Goal: Transaction & Acquisition: Purchase product/service

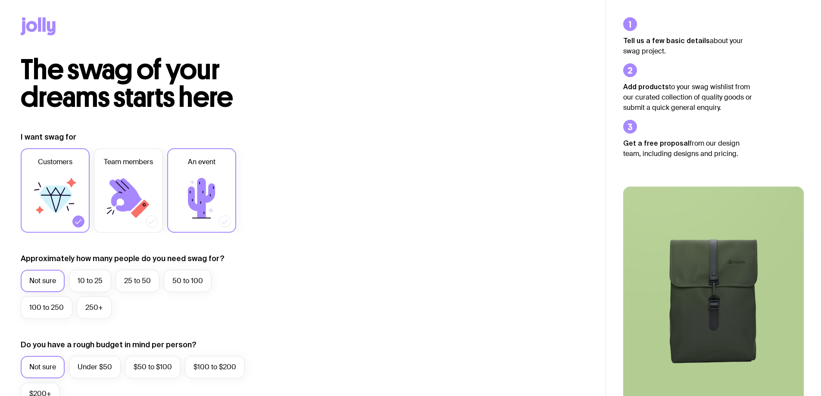
click at [227, 170] on label "An event" at bounding box center [201, 190] width 69 height 84
click at [0, 0] on input "An event" at bounding box center [0, 0] width 0 height 0
click at [54, 204] on icon at bounding box center [55, 204] width 11 height 18
click at [0, 0] on input "Customers" at bounding box center [0, 0] width 0 height 0
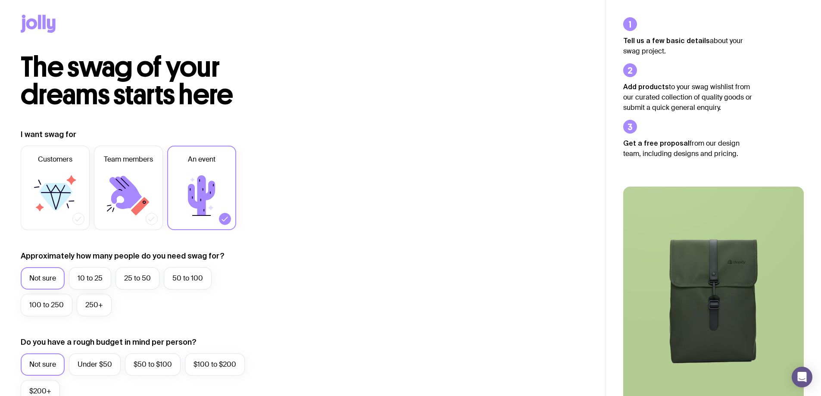
scroll to position [86, 0]
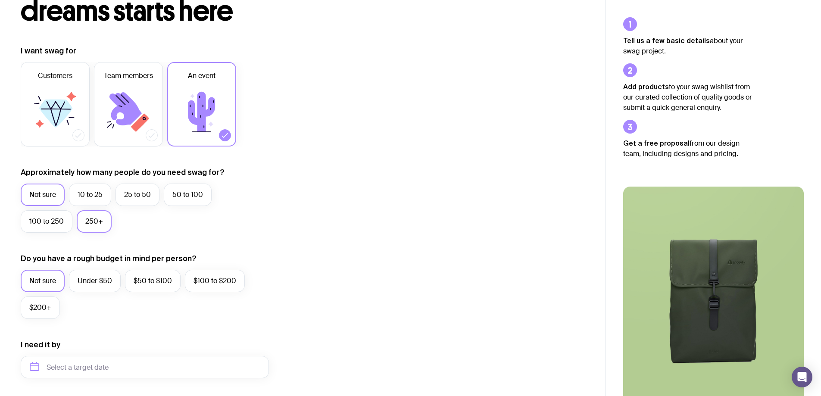
click at [88, 228] on label "250+" at bounding box center [94, 221] width 35 height 22
click at [0, 0] on input "250+" at bounding box center [0, 0] width 0 height 0
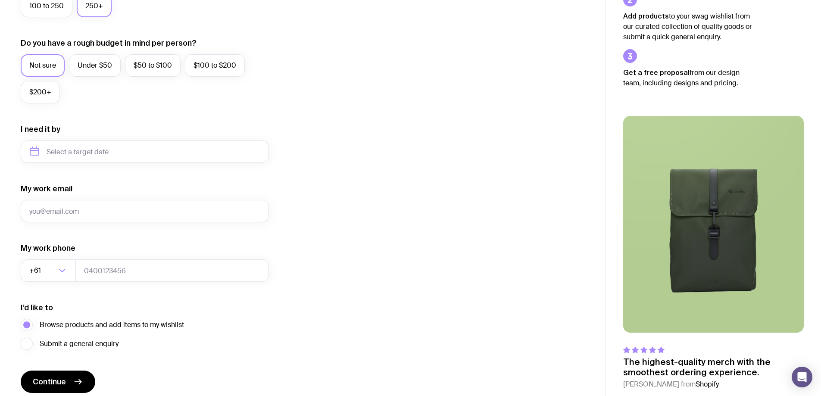
scroll to position [337, 0]
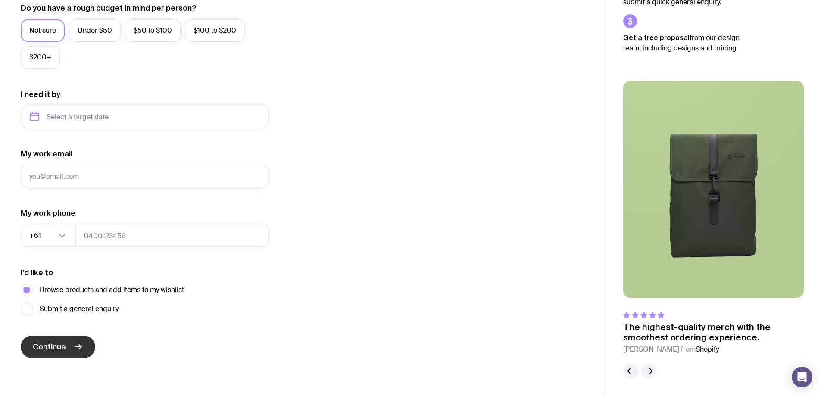
click at [65, 349] on span "Continue" at bounding box center [49, 347] width 33 height 10
click at [379, 338] on div "I want swag for Customers Team members An event Approximately how many people d…" at bounding box center [303, 76] width 564 height 563
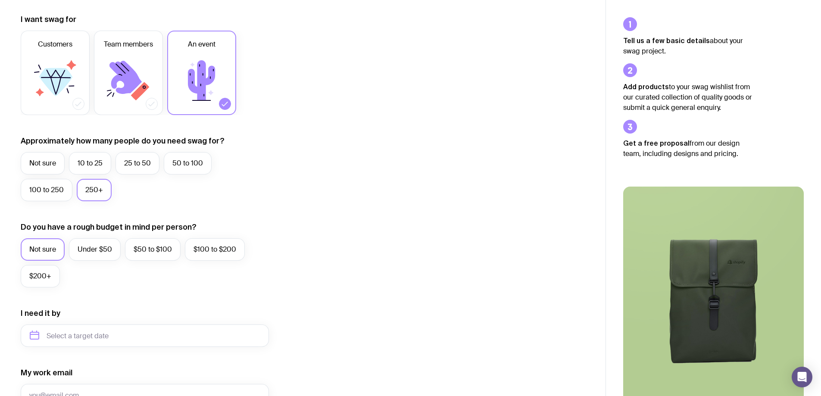
scroll to position [0, 0]
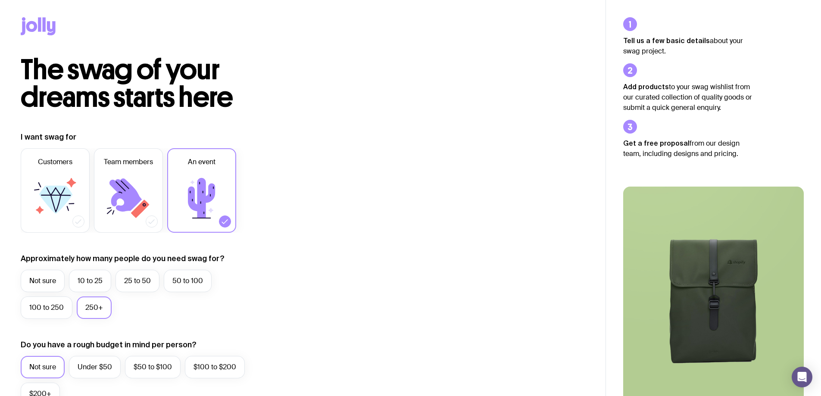
click at [40, 24] on icon at bounding box center [39, 24] width 3 height 14
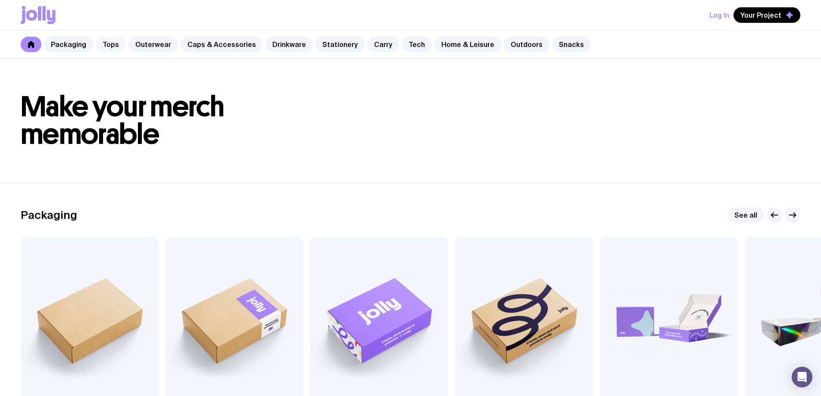
click at [105, 45] on link "Tops" at bounding box center [111, 45] width 30 height 16
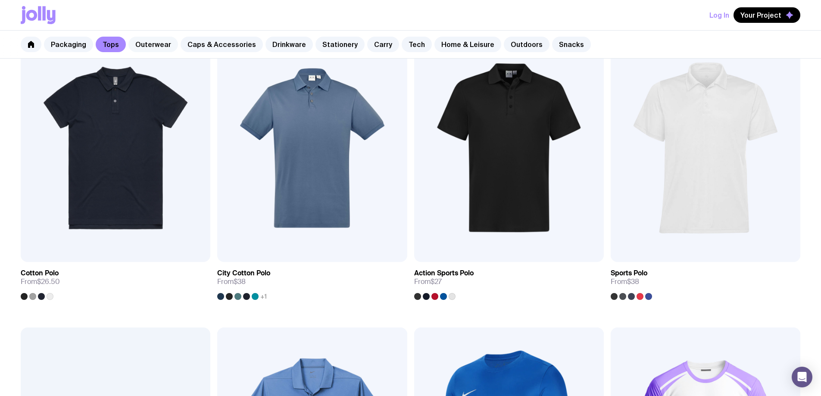
scroll to position [419, 0]
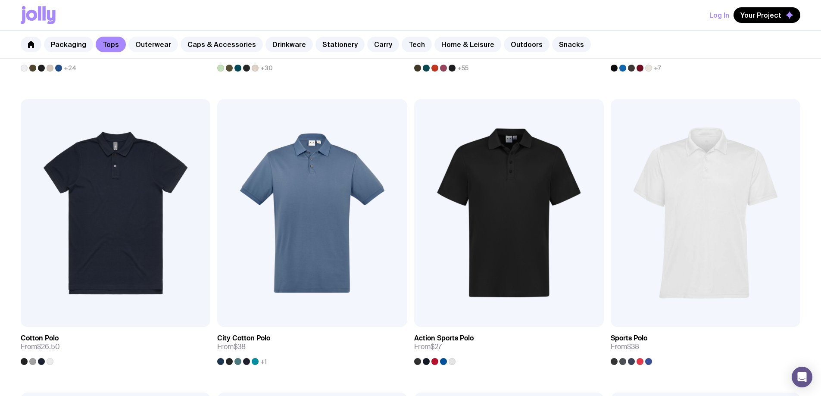
click at [151, 42] on link "Outerwear" at bounding box center [153, 45] width 50 height 16
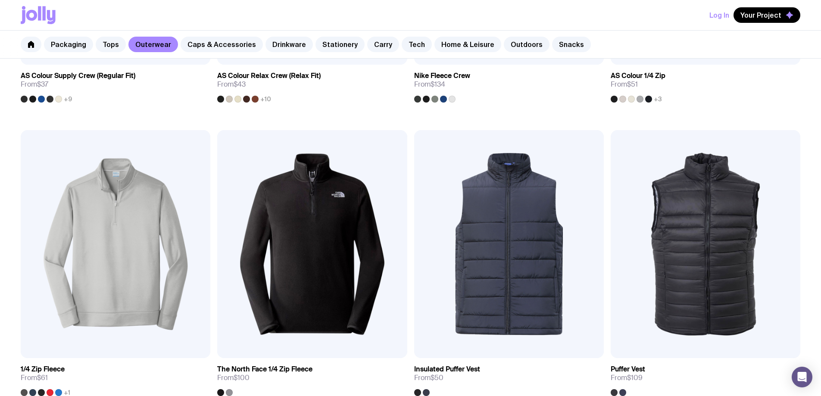
scroll to position [388, 0]
click at [214, 40] on link "Caps & Accessories" at bounding box center [222, 45] width 82 height 16
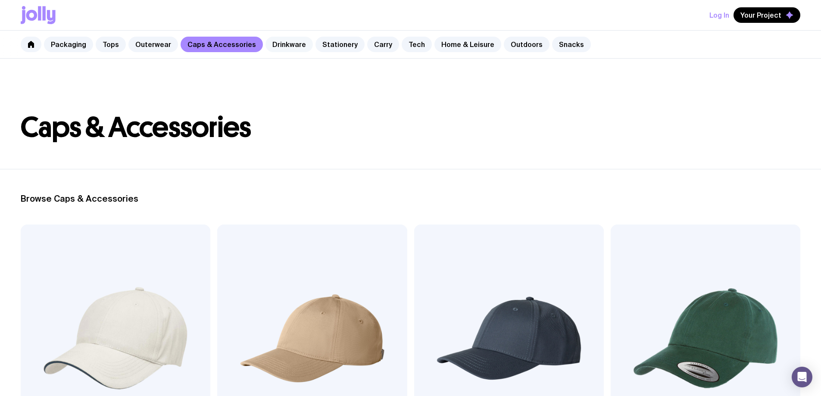
click at [280, 47] on link "Drinkware" at bounding box center [289, 45] width 47 height 16
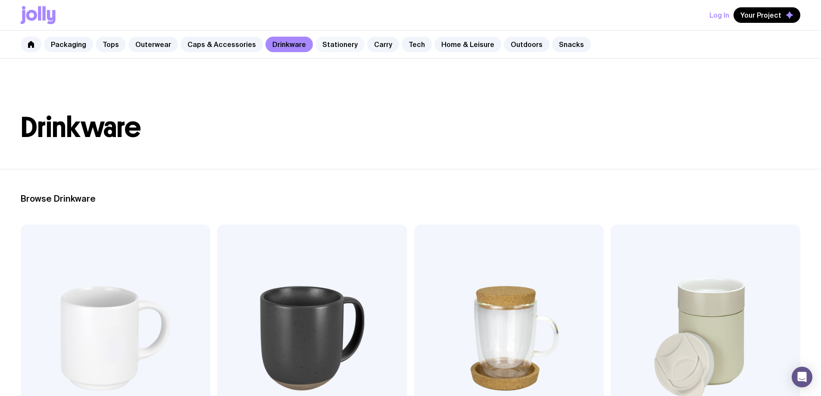
click at [331, 44] on link "Stationery" at bounding box center [340, 45] width 49 height 16
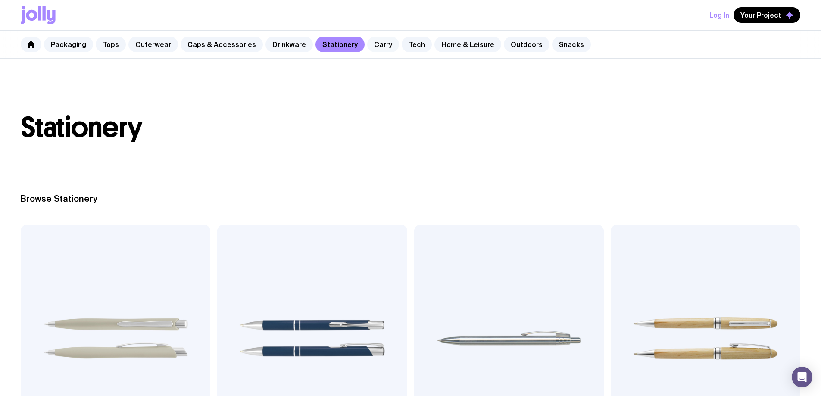
click at [374, 47] on link "Carry" at bounding box center [383, 45] width 32 height 16
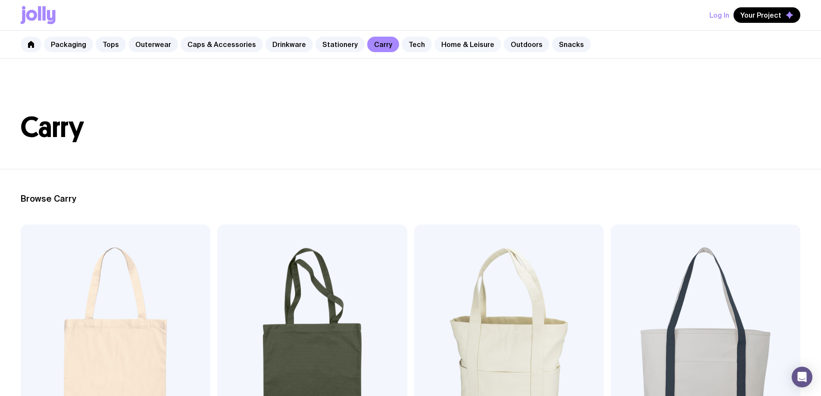
click at [453, 47] on link "Home & Leisure" at bounding box center [468, 45] width 67 height 16
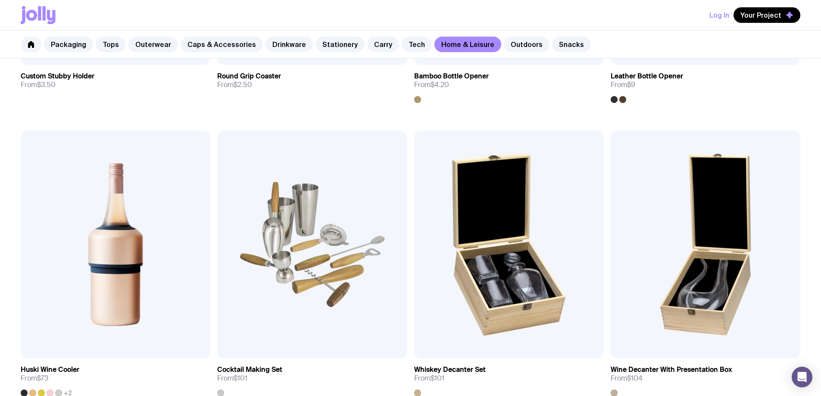
scroll to position [302, 0]
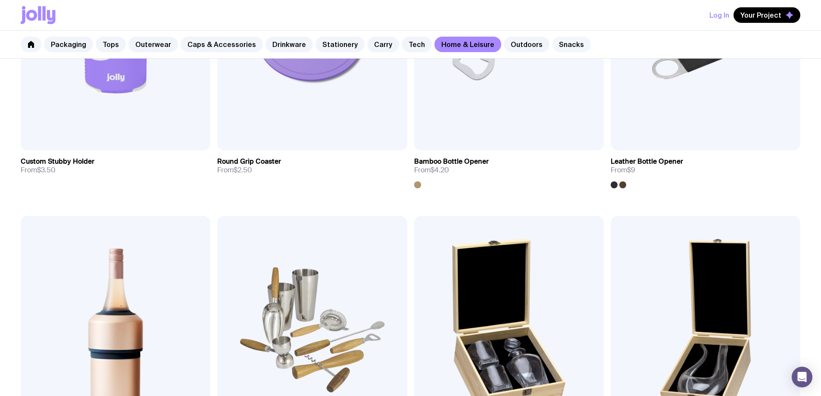
click at [552, 47] on link "Snacks" at bounding box center [571, 45] width 39 height 16
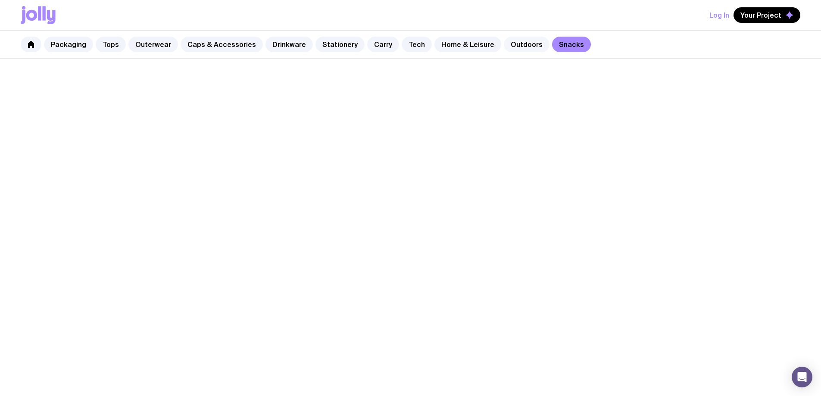
click at [512, 47] on link "Outdoors" at bounding box center [527, 45] width 46 height 16
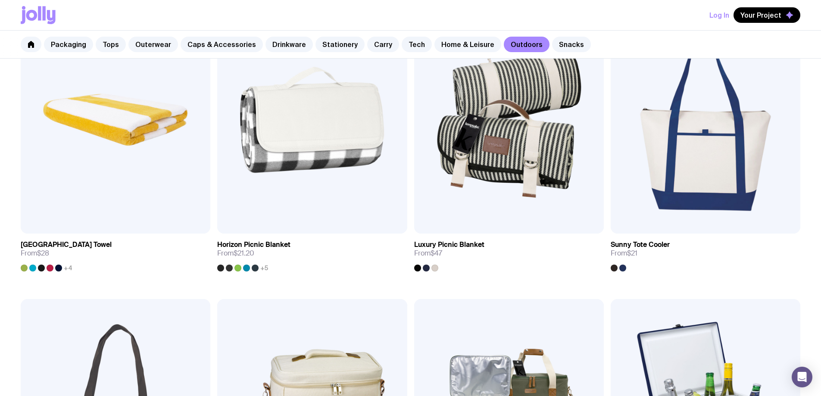
scroll to position [806, 0]
